Goal: Navigation & Orientation: Understand site structure

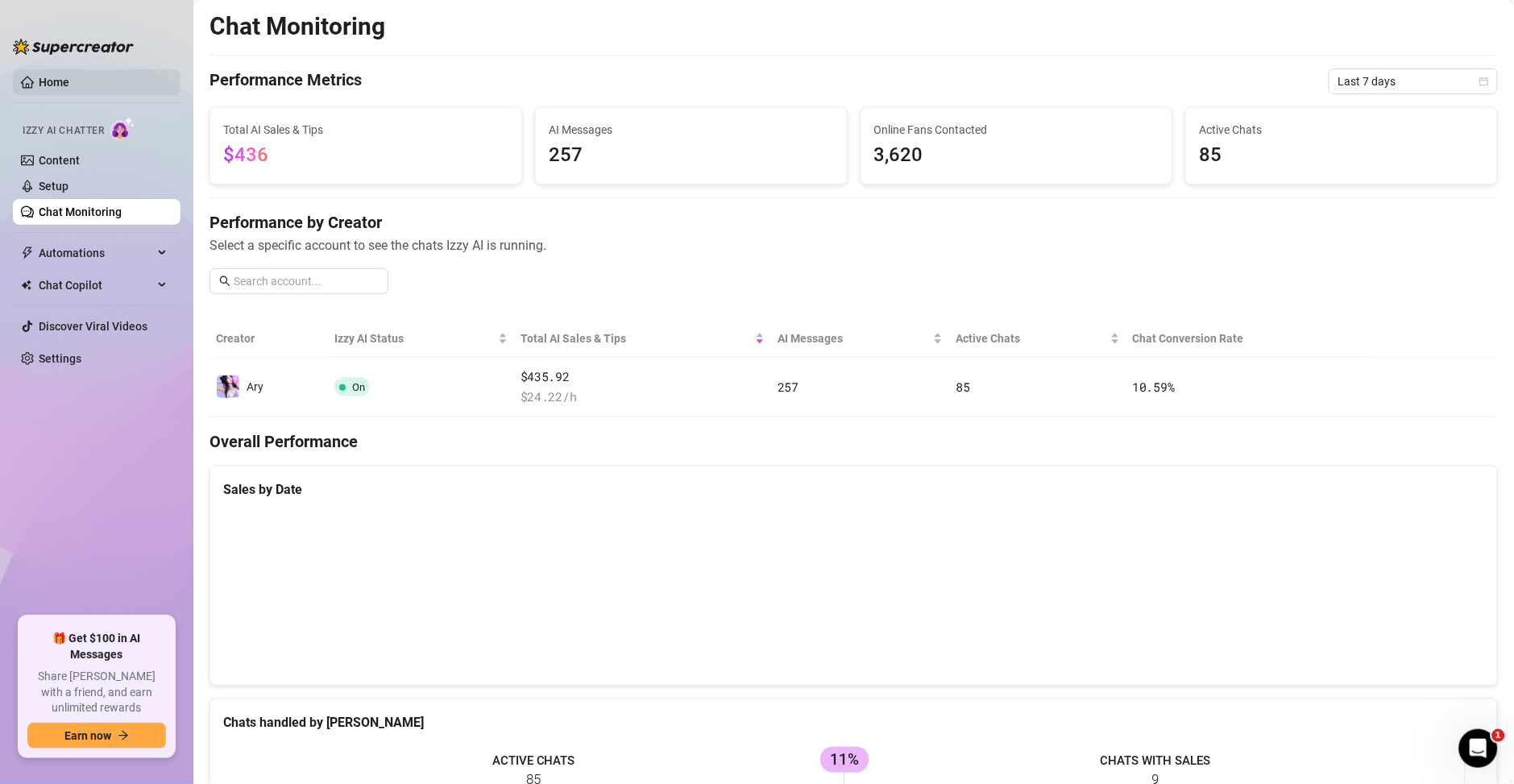
click at [69, 89] on link "Home" at bounding box center [54, 82] width 30 height 13
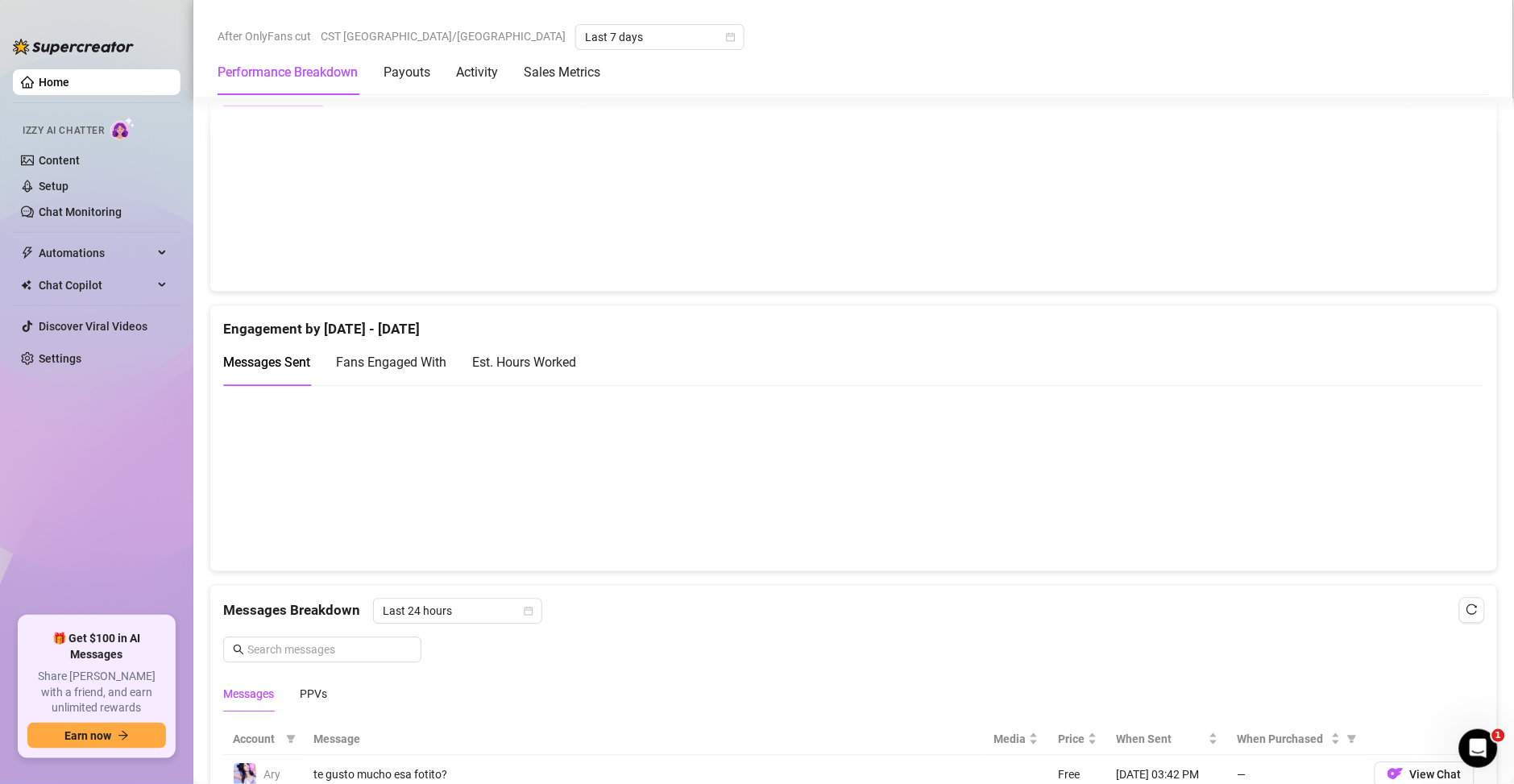
scroll to position [928, 0]
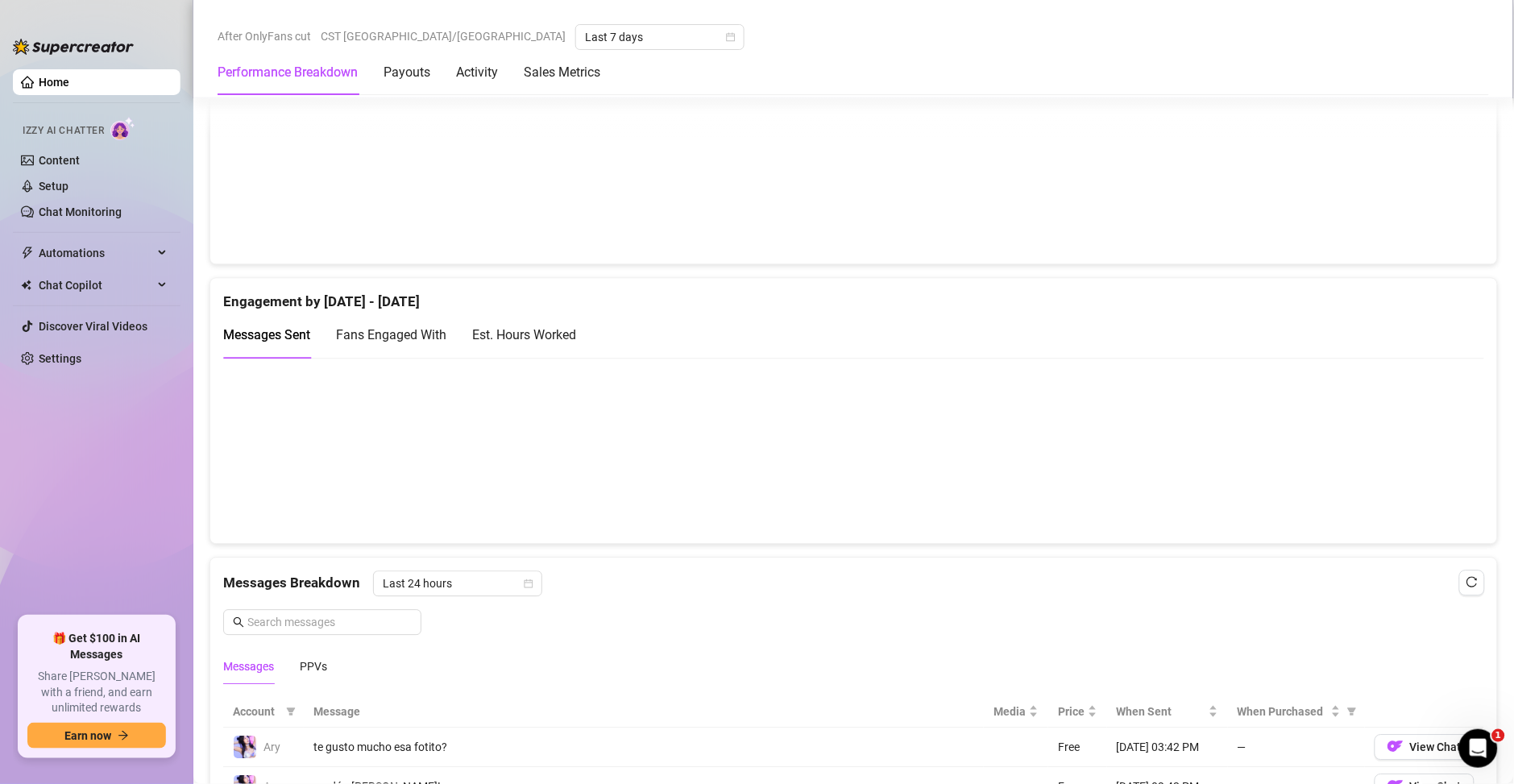
drag, startPoint x: 438, startPoint y: 338, endPoint x: 558, endPoint y: 338, distance: 120.0
click at [456, 338] on div "Messages Sent Fans Engaged With Est. Hours Worked" at bounding box center [399, 334] width 353 height 46
click at [558, 338] on div "Est. Hours Worked" at bounding box center [523, 335] width 104 height 20
click at [273, 328] on span "Messages Sent" at bounding box center [266, 335] width 87 height 15
click at [530, 336] on div "Est. Hours Worked" at bounding box center [523, 335] width 104 height 20
